Goal: Book appointment/travel/reservation

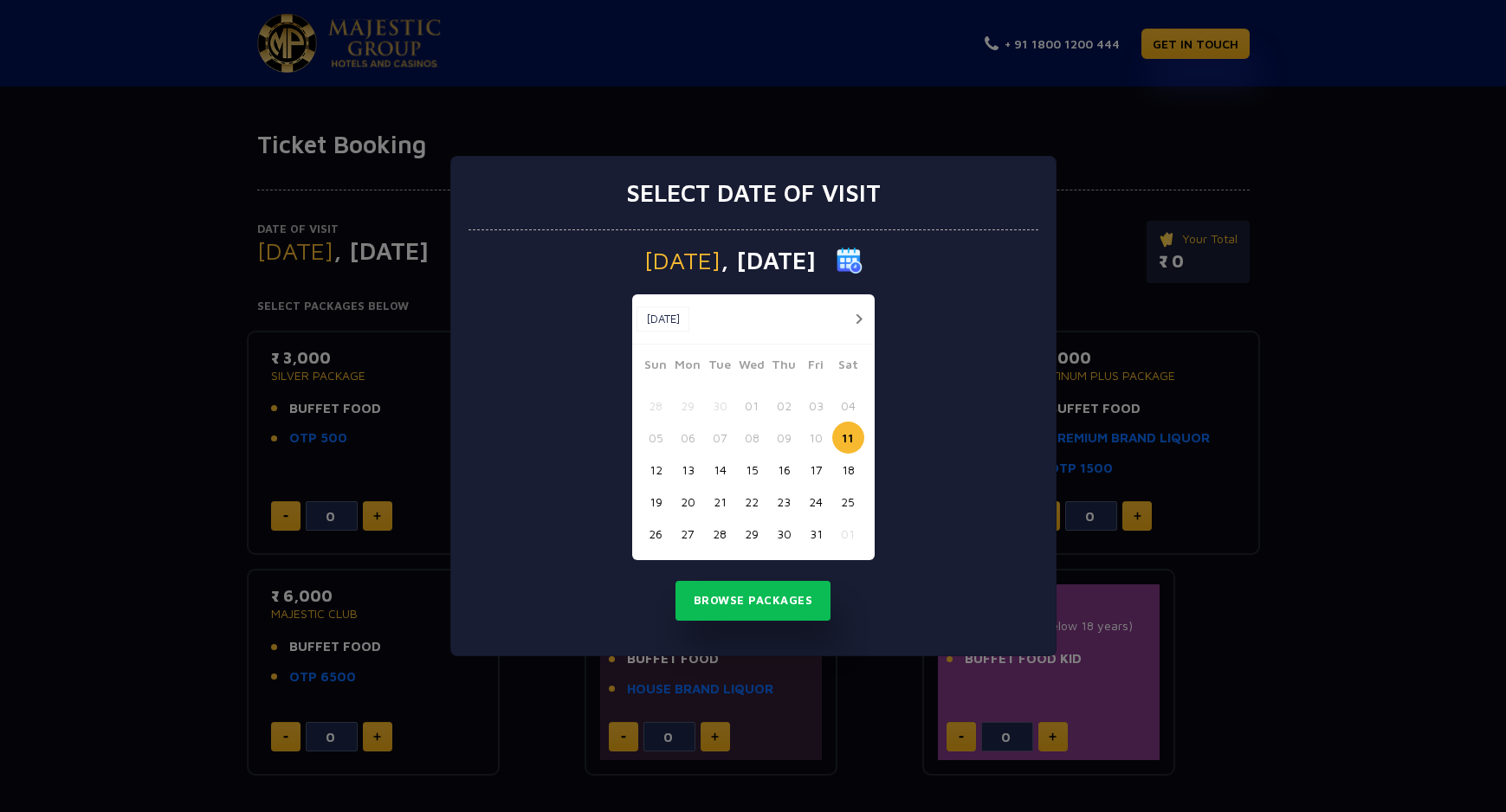
click at [848, 431] on button "11" at bounding box center [848, 437] width 32 height 32
click at [755, 601] on button "Browse Packages" at bounding box center [753, 601] width 156 height 40
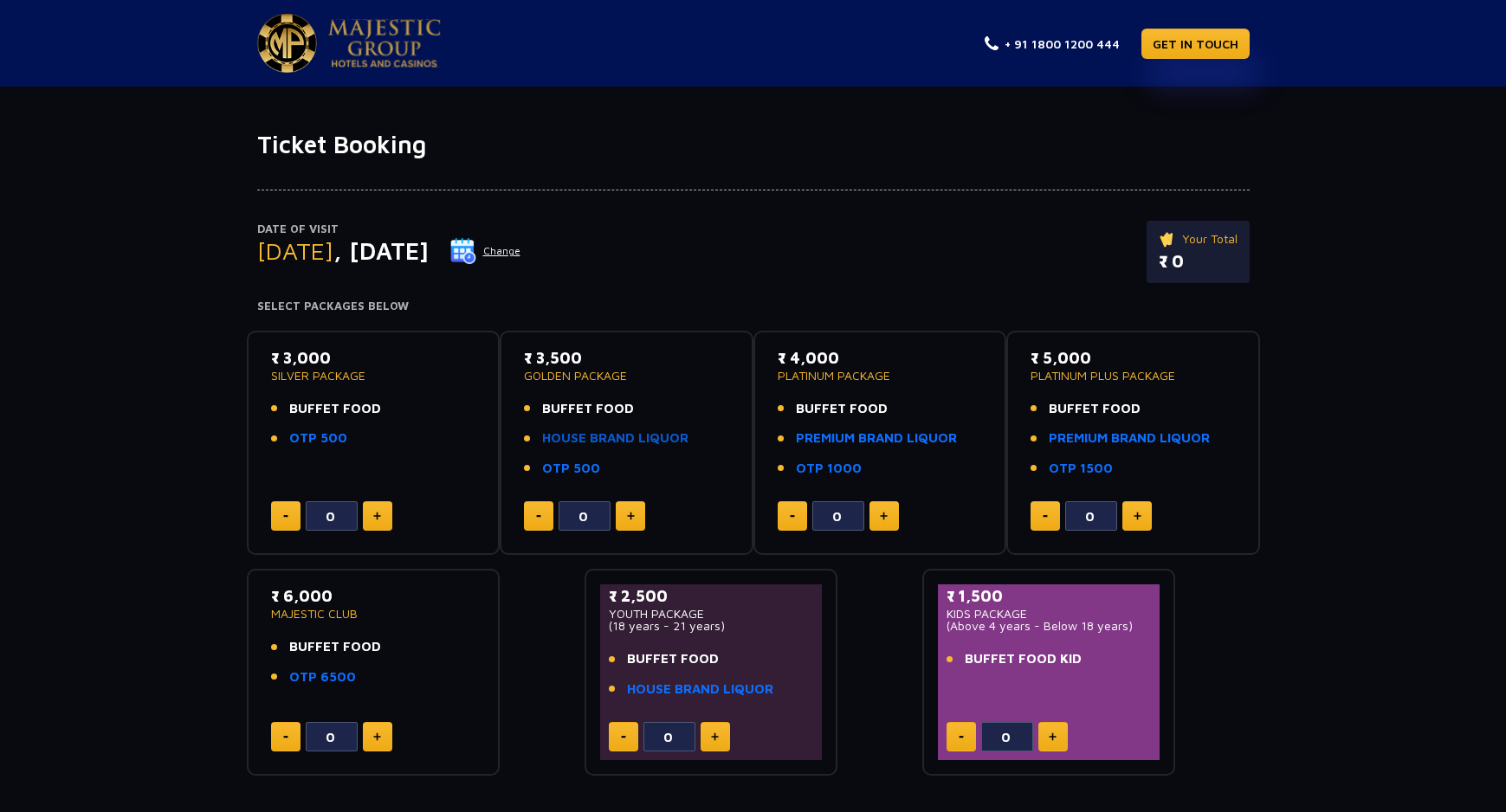
click at [627, 442] on link "HOUSE BRAND LIQUOR" at bounding box center [615, 438] width 146 height 20
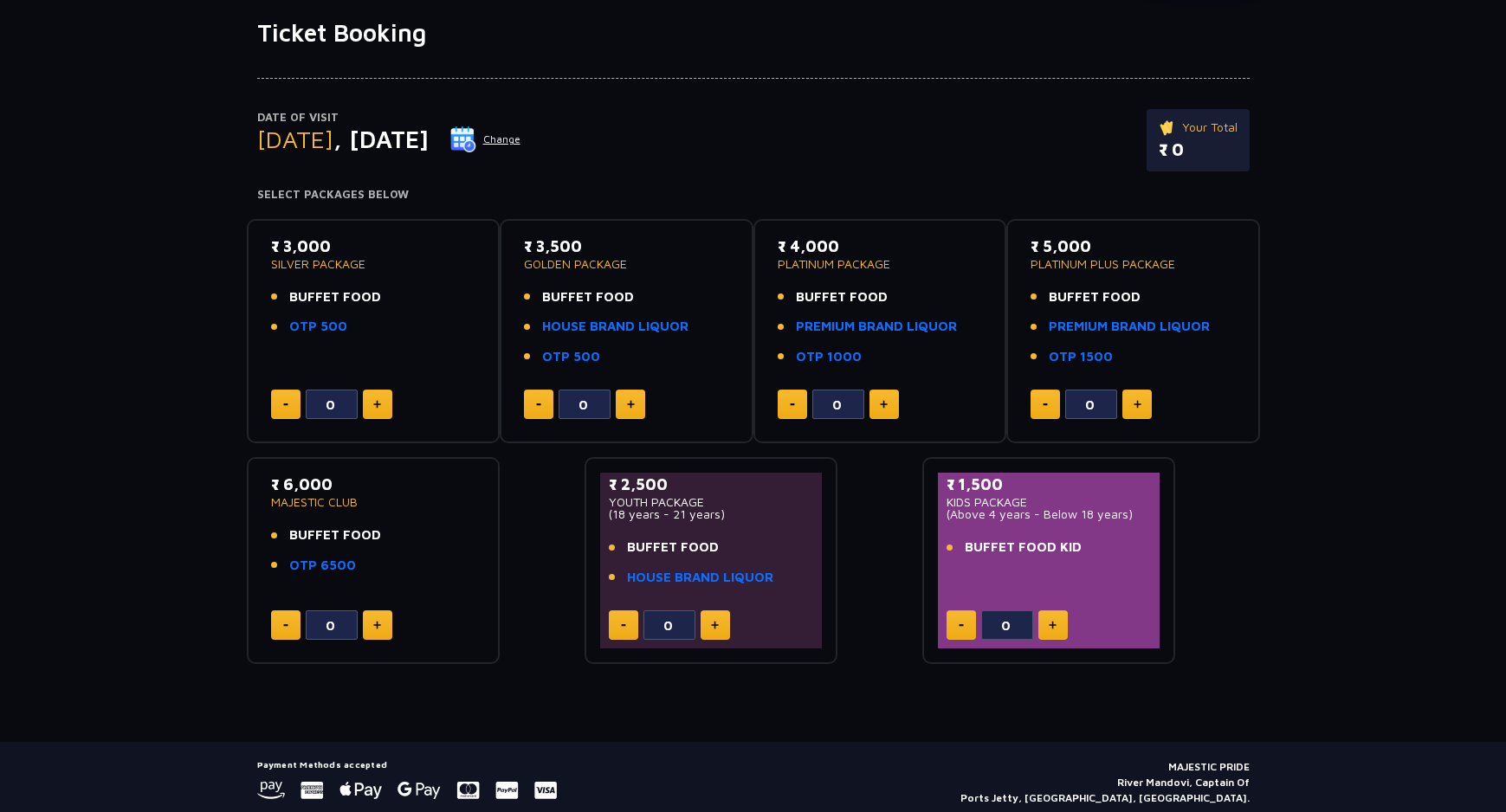
scroll to position [140, 0]
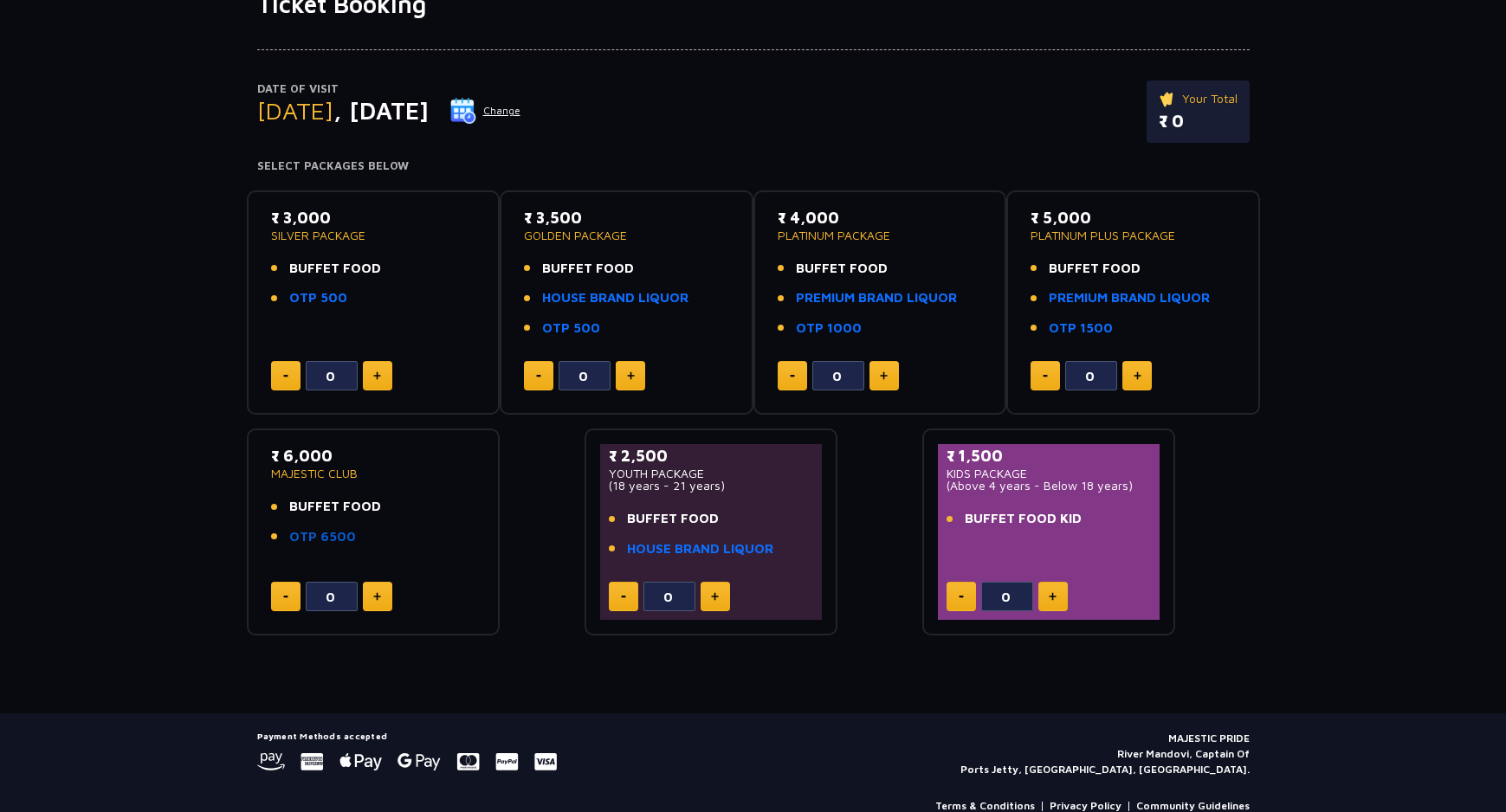
click at [339, 536] on link "OTP 6500" at bounding box center [322, 537] width 67 height 20
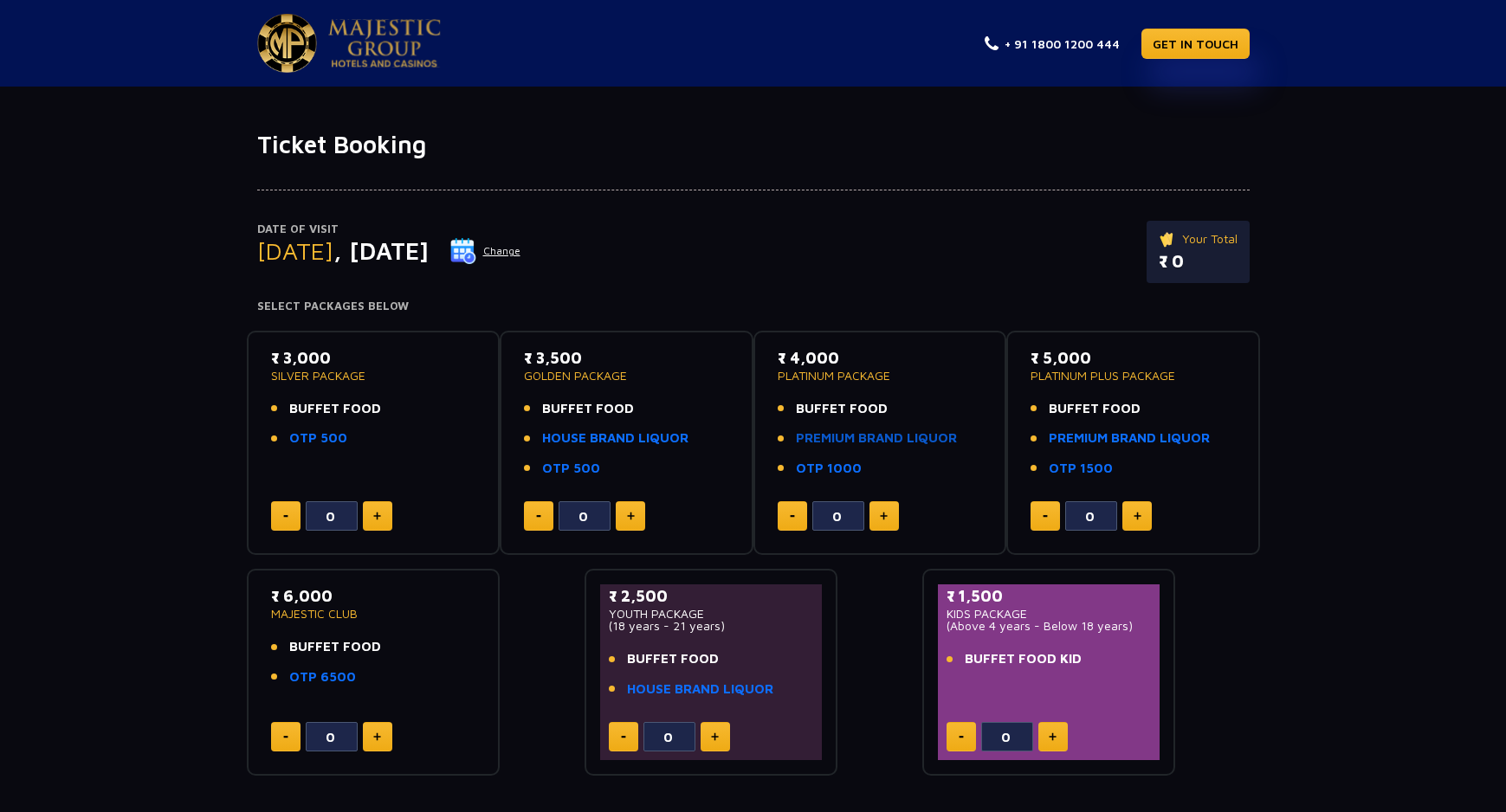
click at [881, 444] on link "PREMIUM BRAND LIQUOR" at bounding box center [876, 438] width 161 height 20
